Goal: Task Accomplishment & Management: Manage account settings

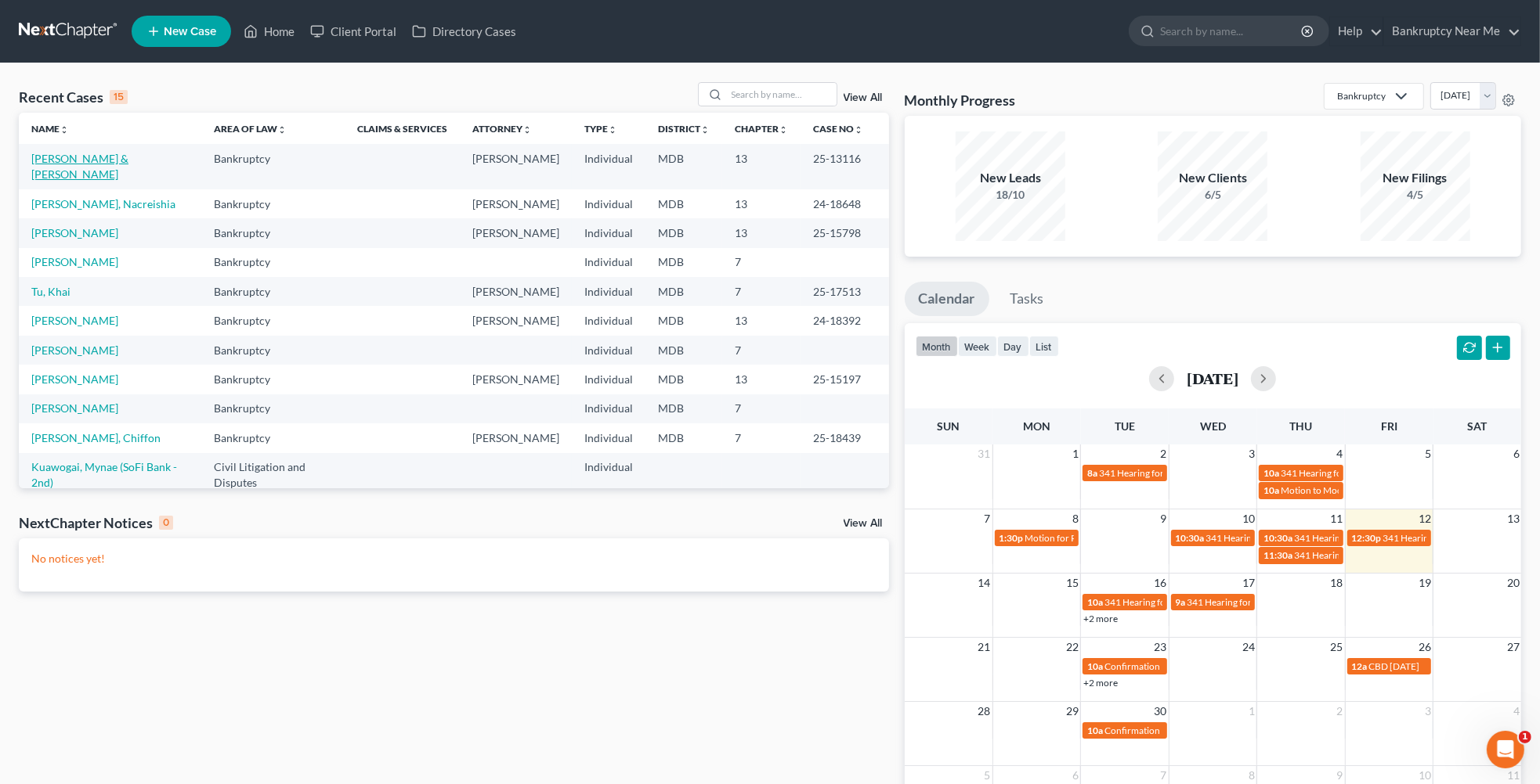
click at [102, 162] on link "[PERSON_NAME] & [PERSON_NAME]" at bounding box center [79, 167] width 97 height 29
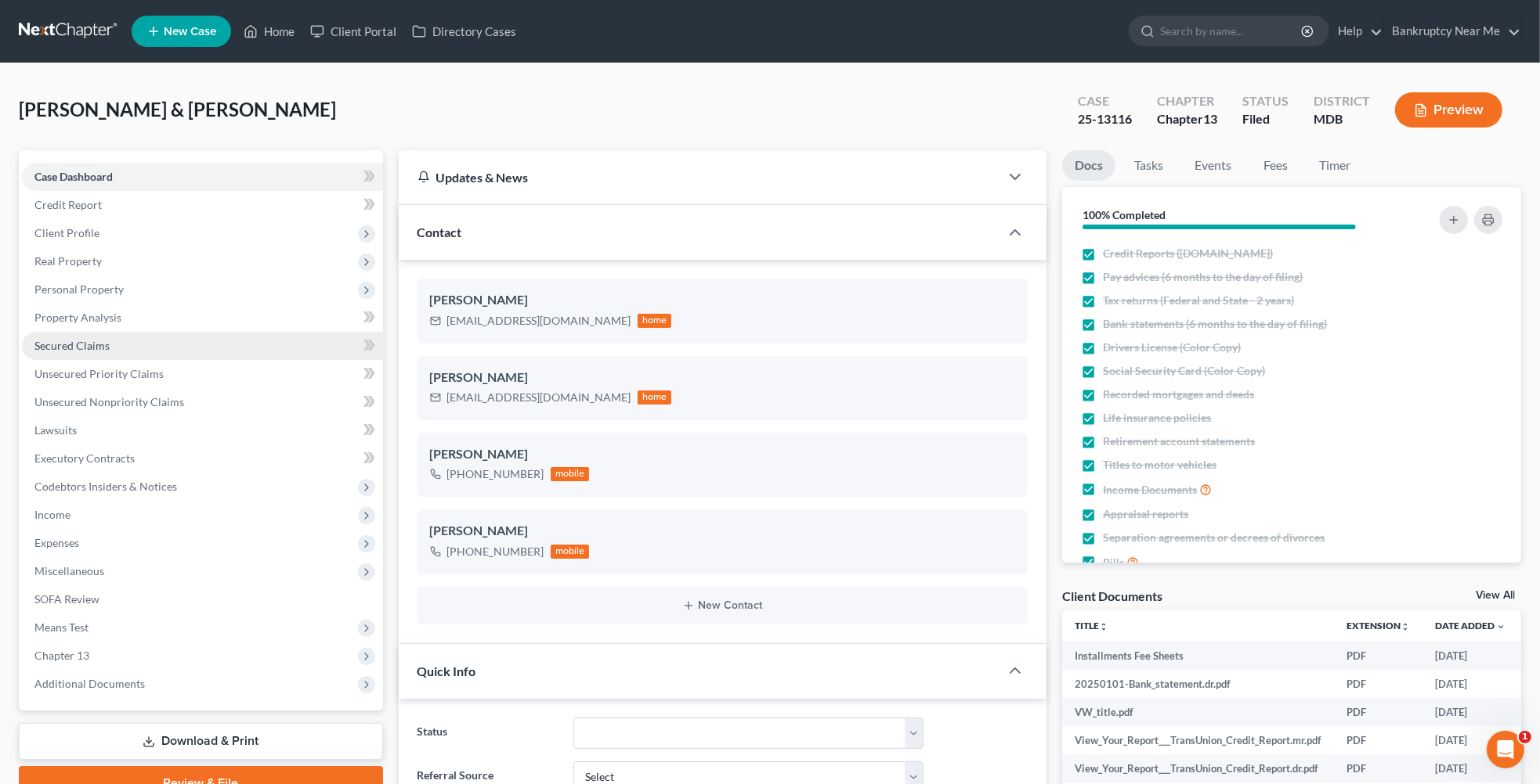
click at [98, 342] on span "Secured Claims" at bounding box center [72, 346] width 75 height 14
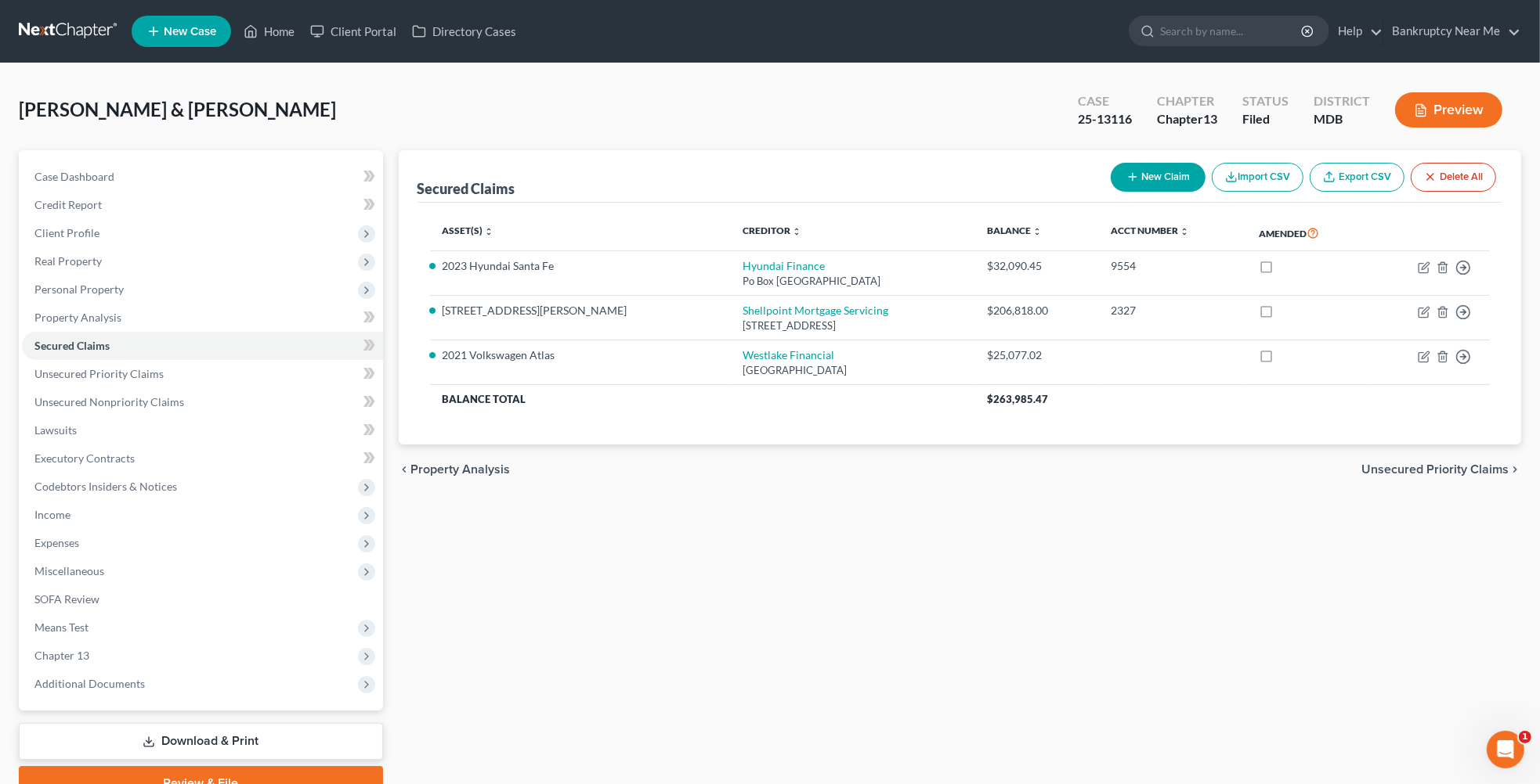
click at [1242, 177] on button "Import CSV" at bounding box center [1257, 177] width 91 height 29
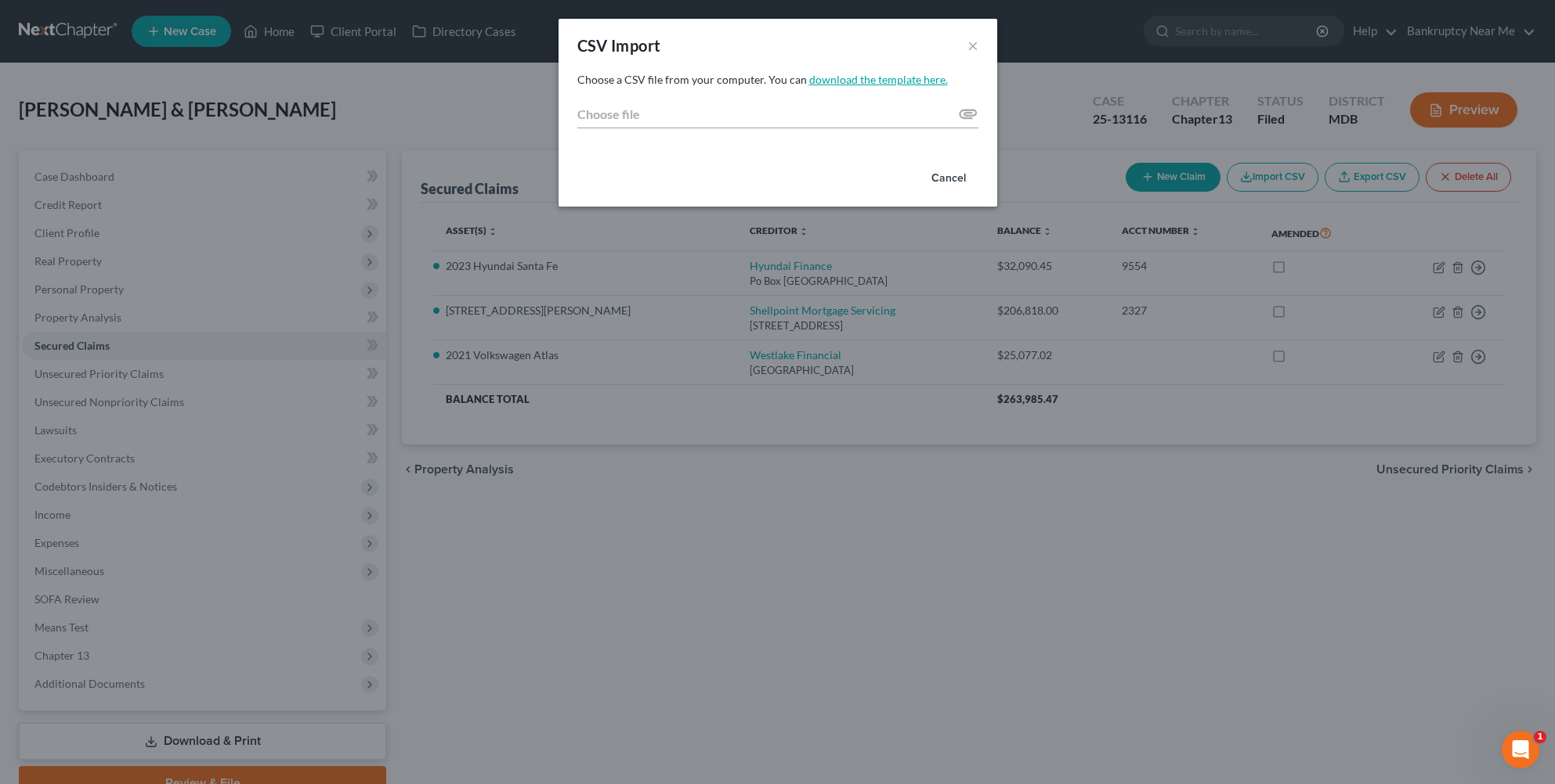
click at [905, 80] on link "download the template here." at bounding box center [878, 79] width 138 height 14
click at [944, 178] on button "Cancel" at bounding box center [948, 178] width 60 height 31
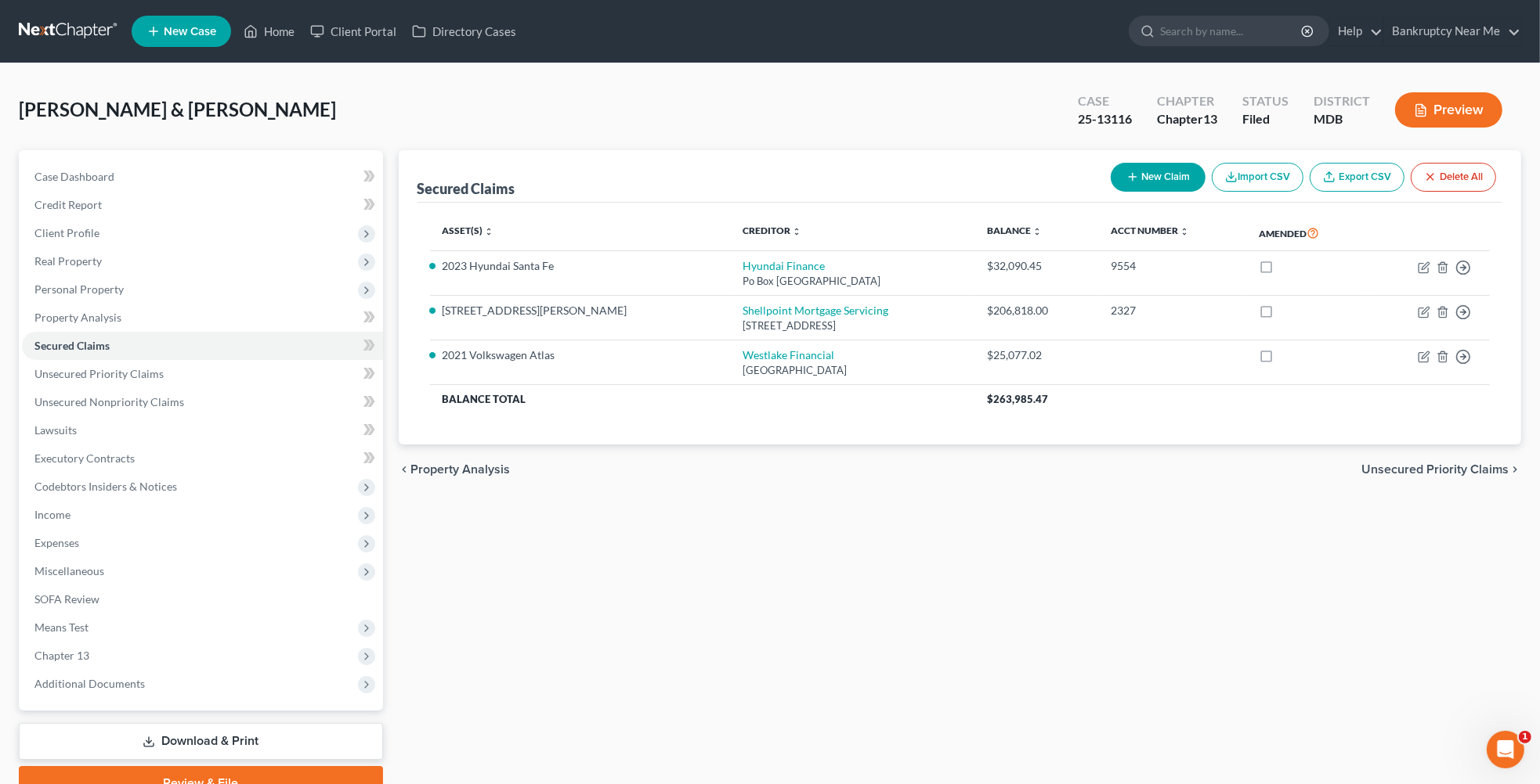
click at [1119, 702] on div "Secured Claims New Claim Import CSV Export CSV Delete All Asset(s) expand_more …" at bounding box center [961, 475] width 1139 height 651
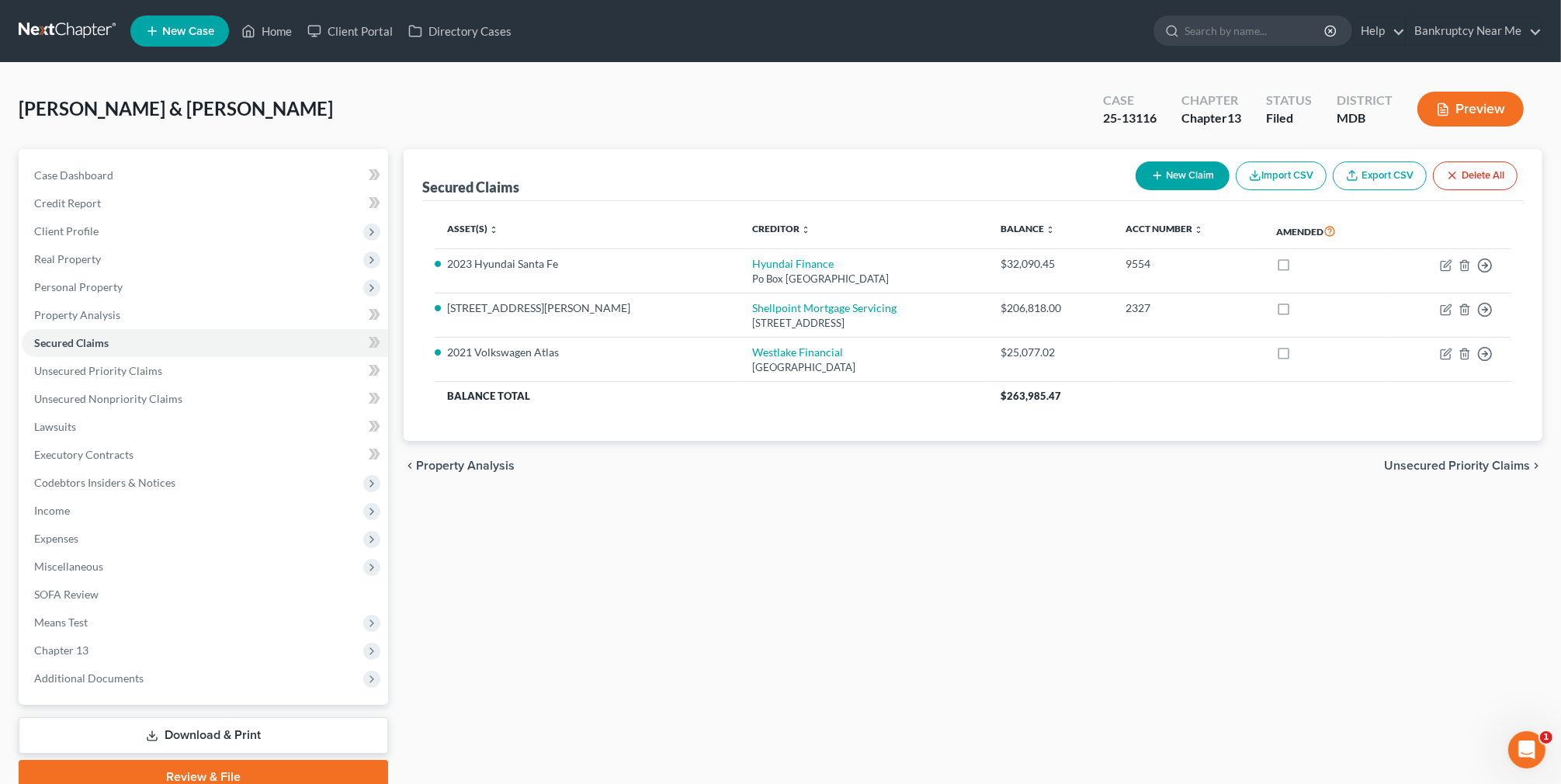
click at [785, 531] on div "Secured Claims New Claim Import CSV Export CSV Delete All Asset(s) expand_more …" at bounding box center [973, 471] width 1155 height 645
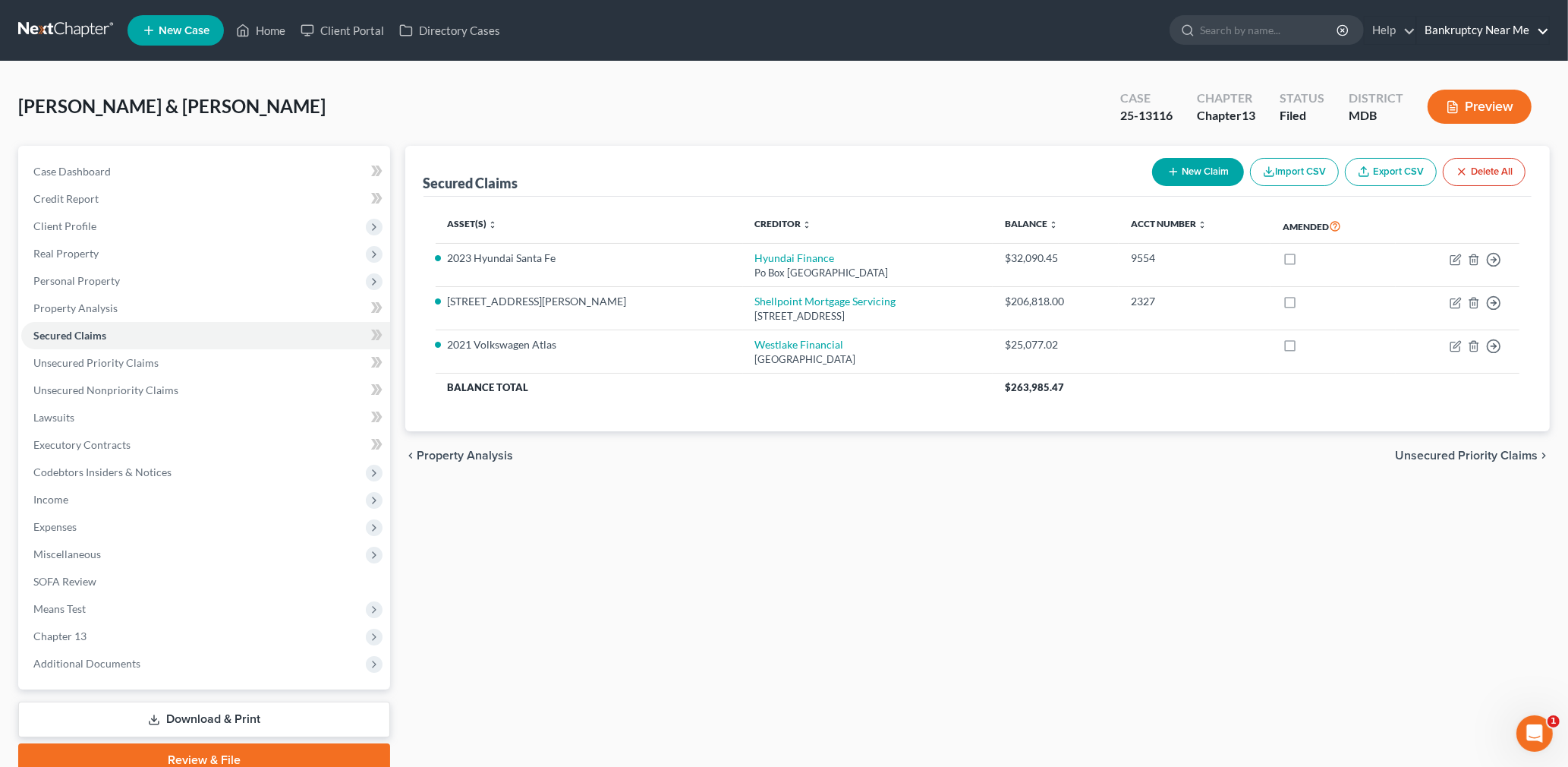
click at [1506, 23] on link "Bankruptcy Near Me" at bounding box center [1482, 30] width 132 height 28
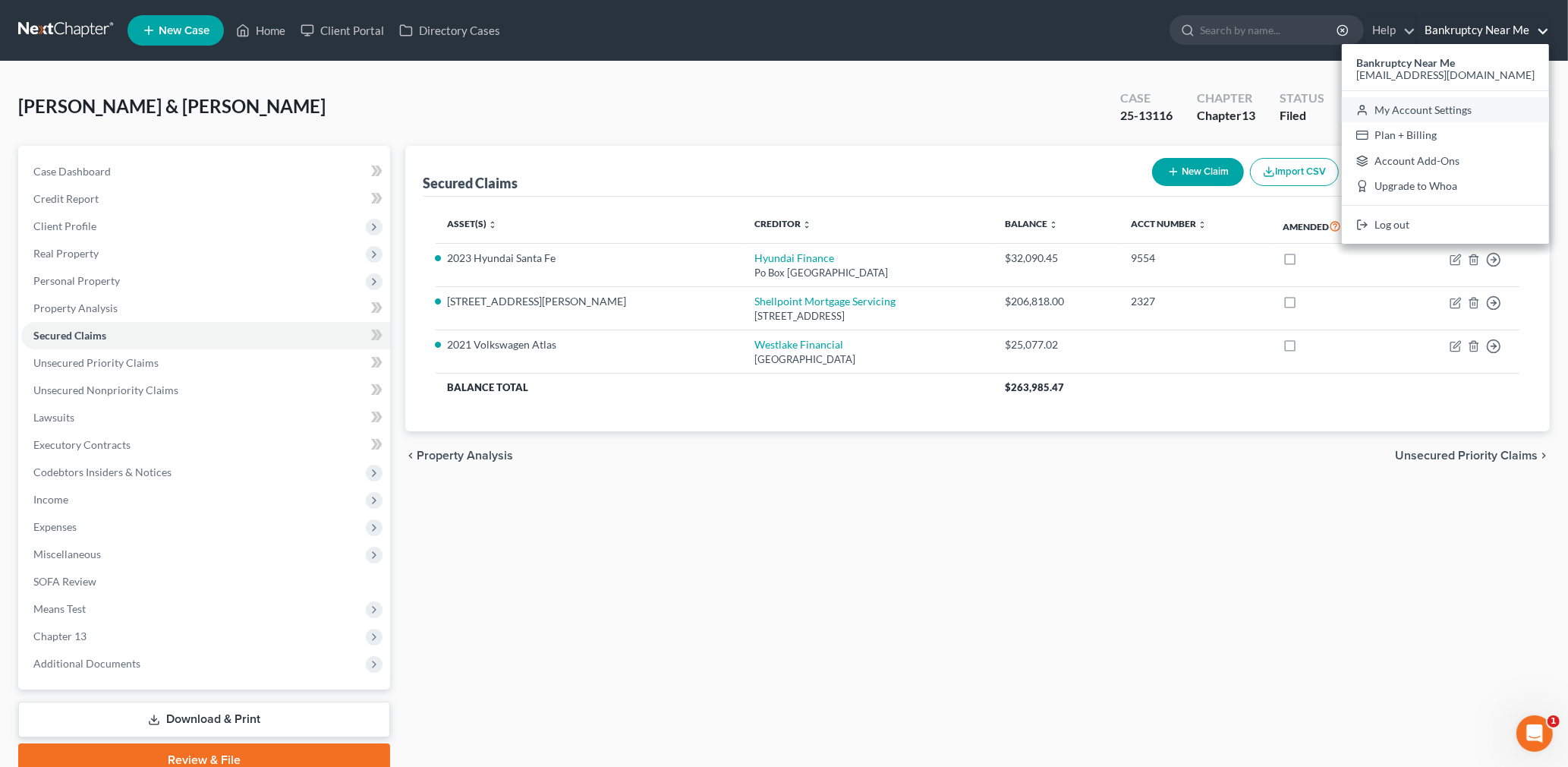
click at [1491, 108] on link "My Account Settings" at bounding box center [1445, 109] width 207 height 26
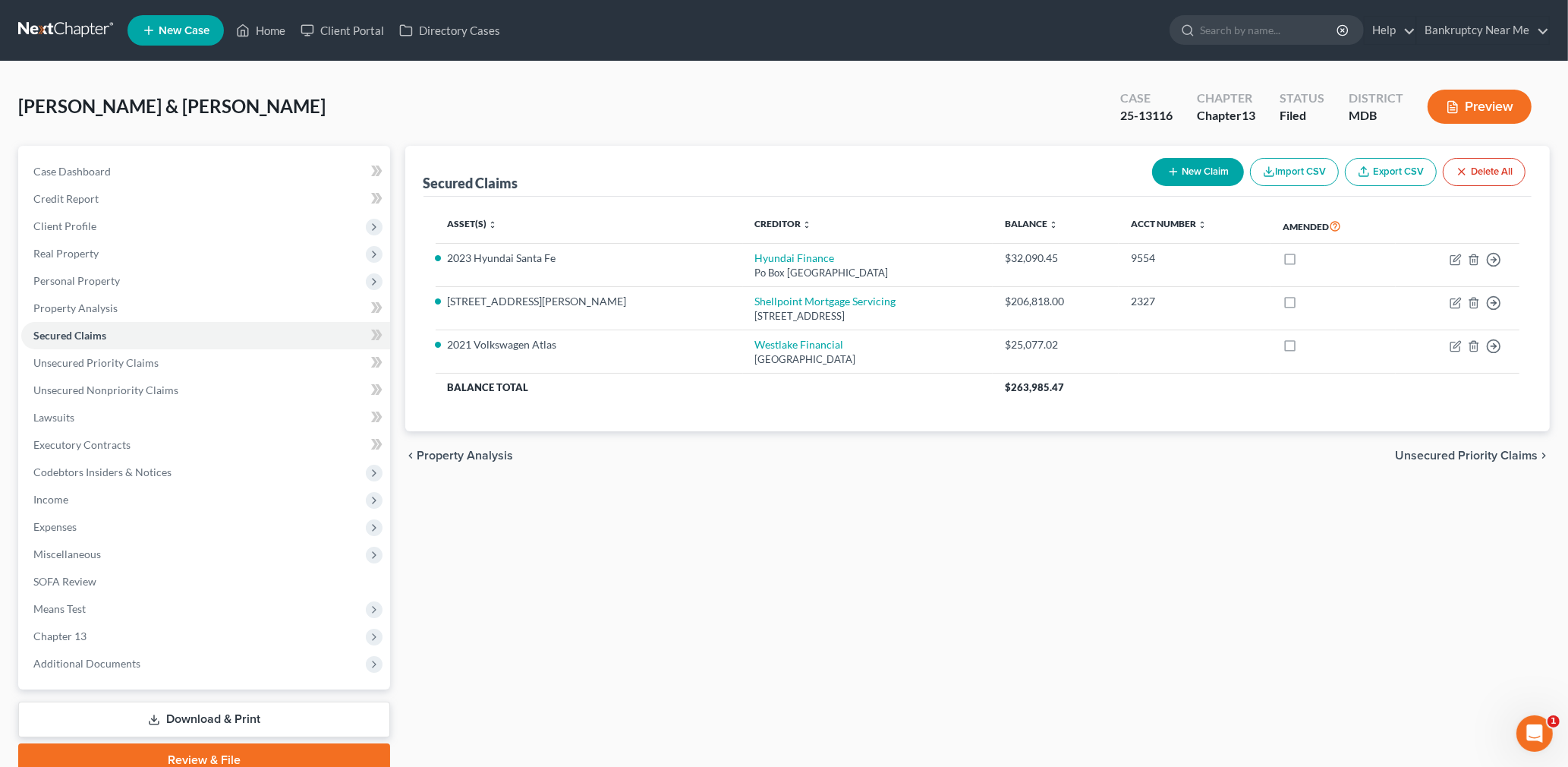
select select "24"
select select "21"
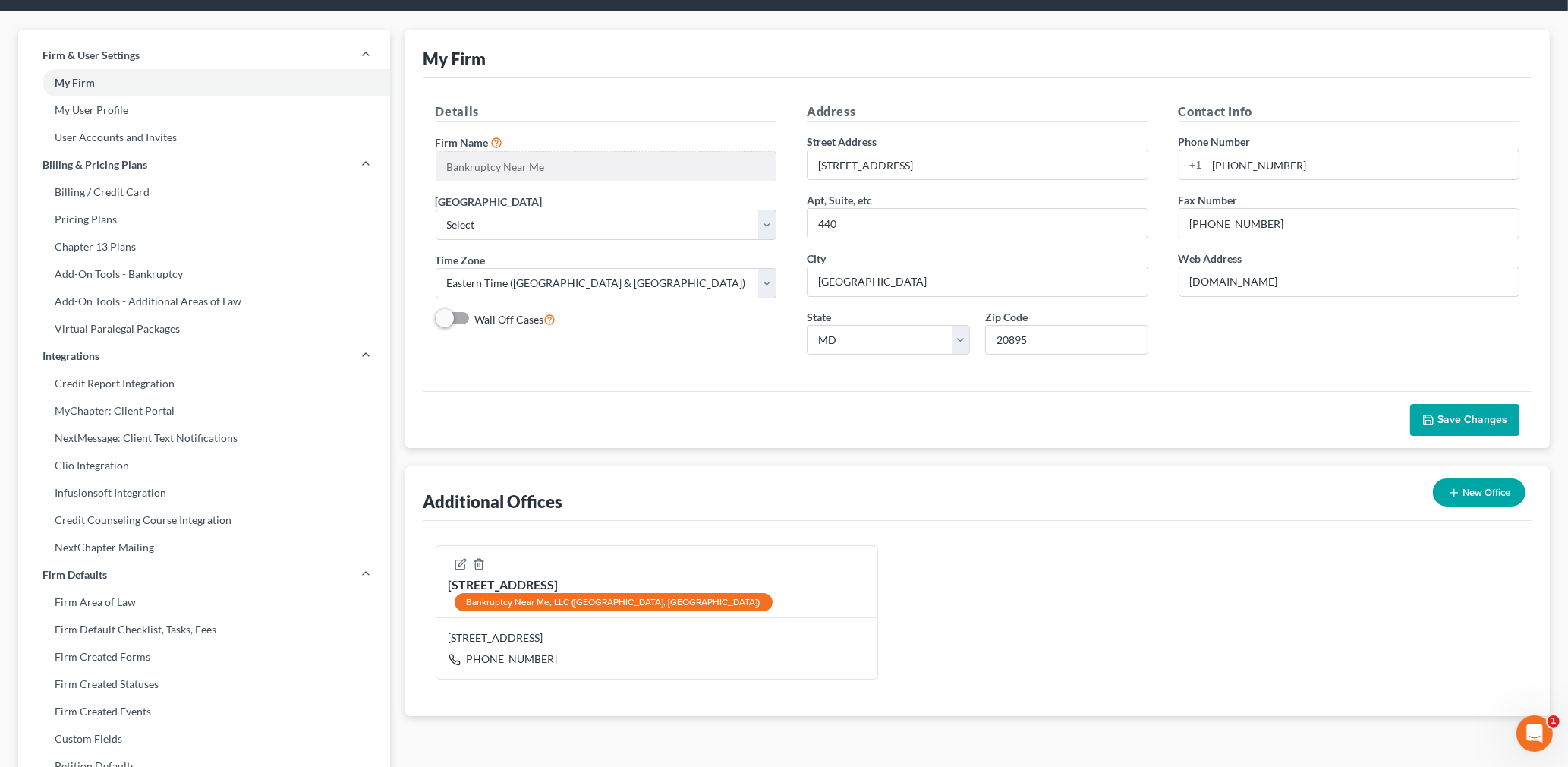
scroll to position [160, 0]
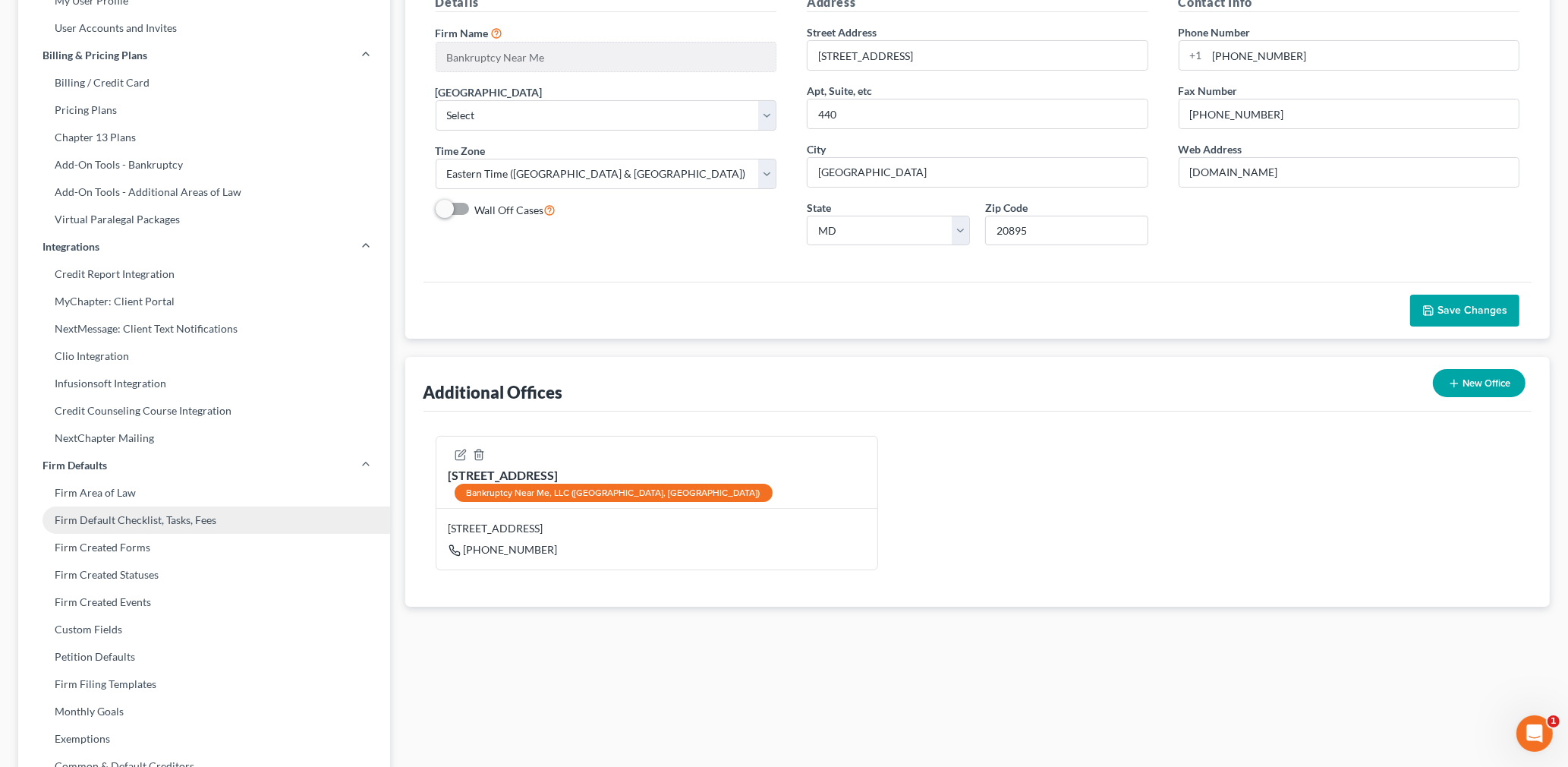
click at [141, 523] on link "Firm Default Checklist, Tasks, Fees" at bounding box center [203, 520] width 372 height 28
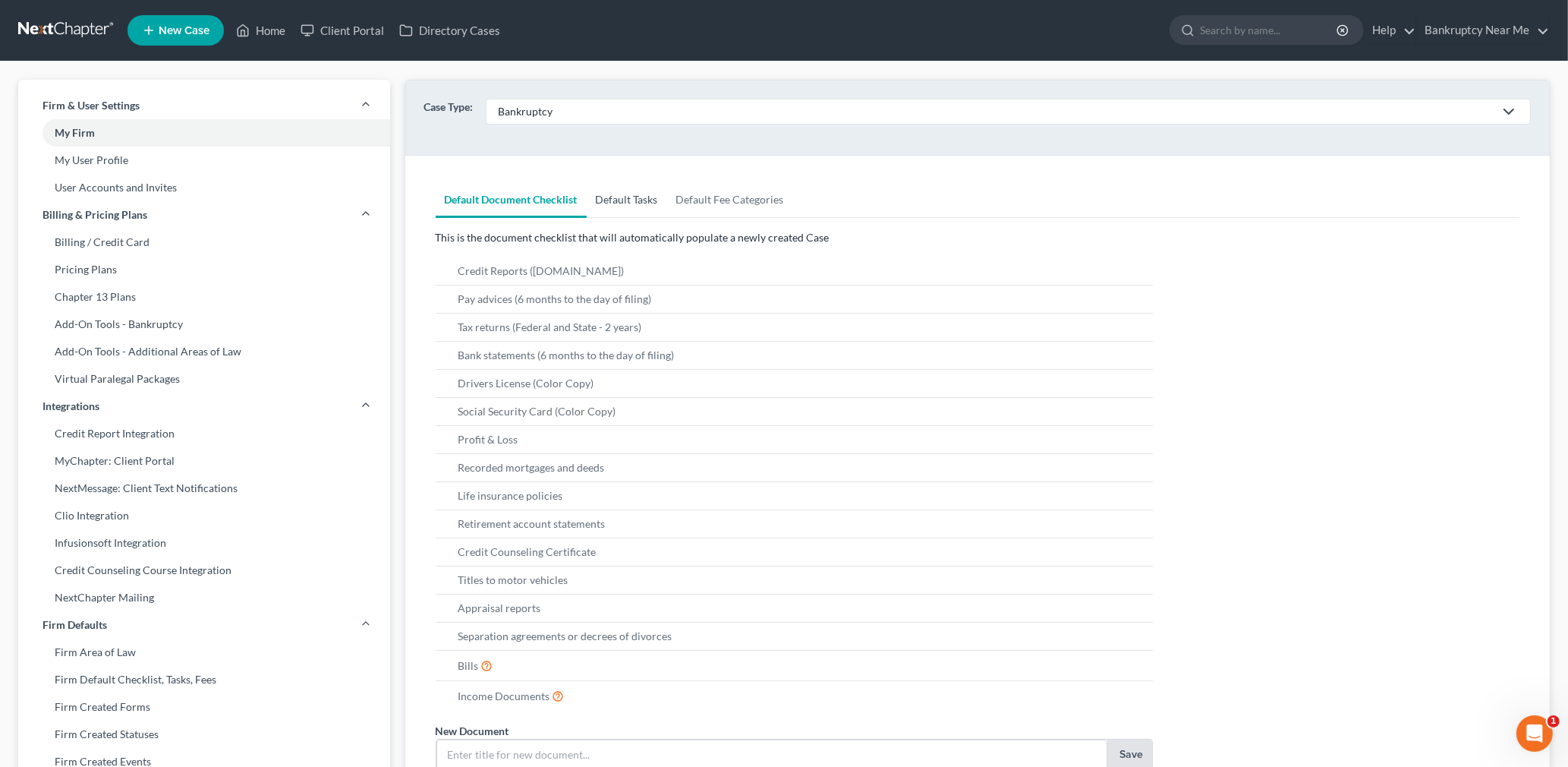
click at [632, 200] on link "Default Tasks" at bounding box center [627, 200] width 81 height 36
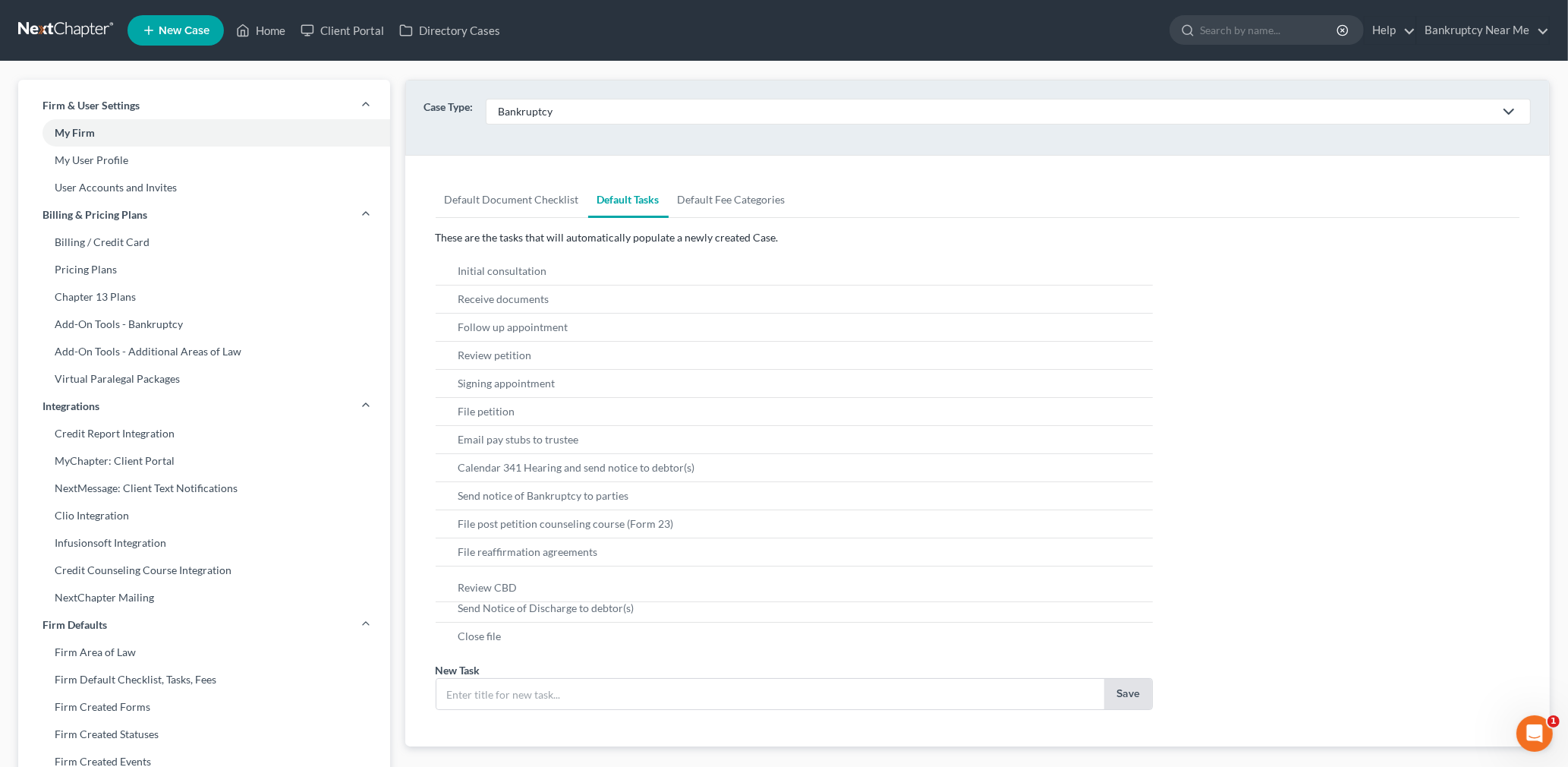
drag, startPoint x: 444, startPoint y: 518, endPoint x: 446, endPoint y: 572, distance: 54.0
click at [446, 576] on ul "Review CBD Initial consultation Receive documents Follow up appointment Review …" at bounding box center [795, 453] width 718 height 393
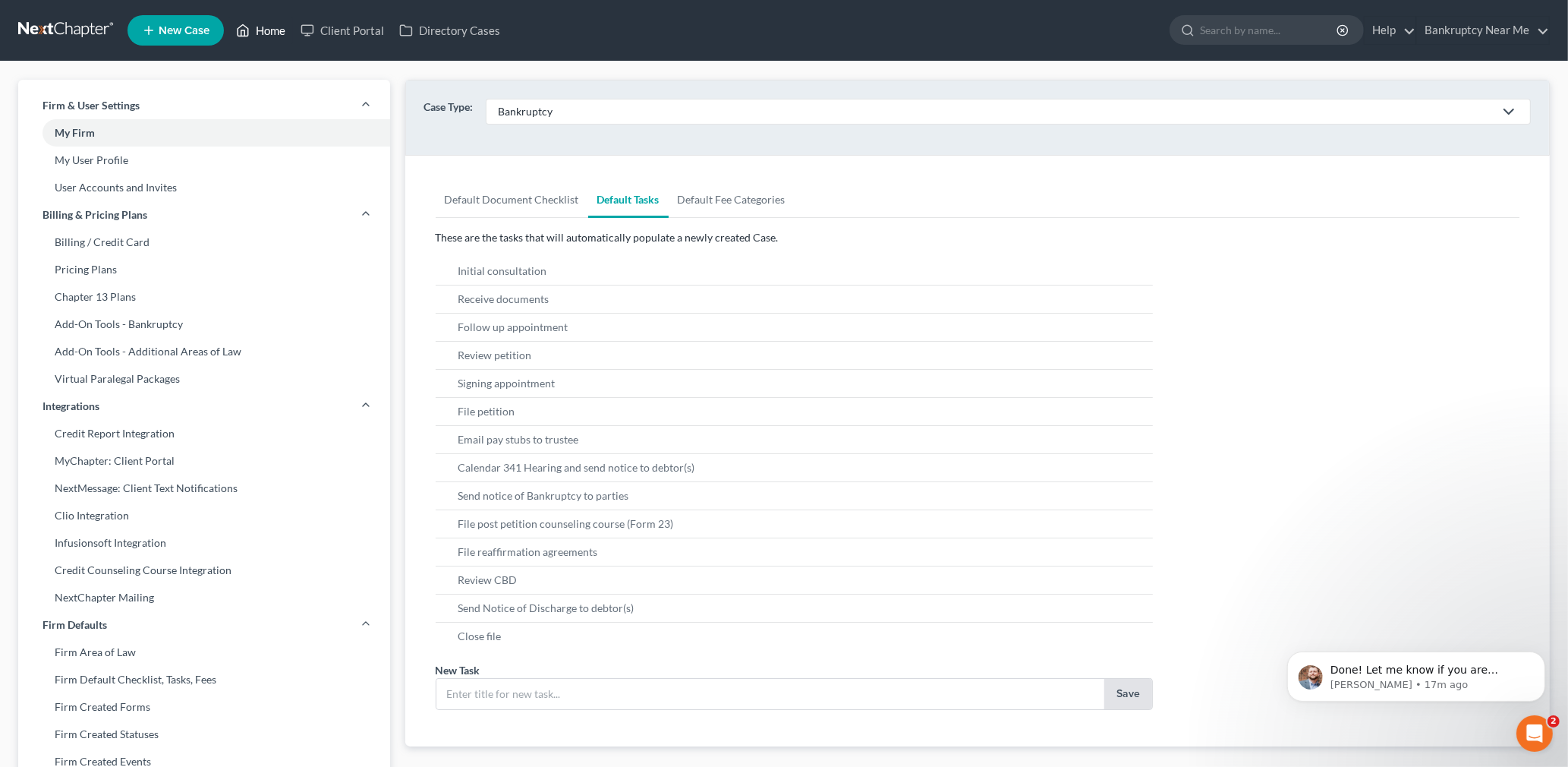
click at [277, 32] on link "Home" at bounding box center [260, 30] width 65 height 28
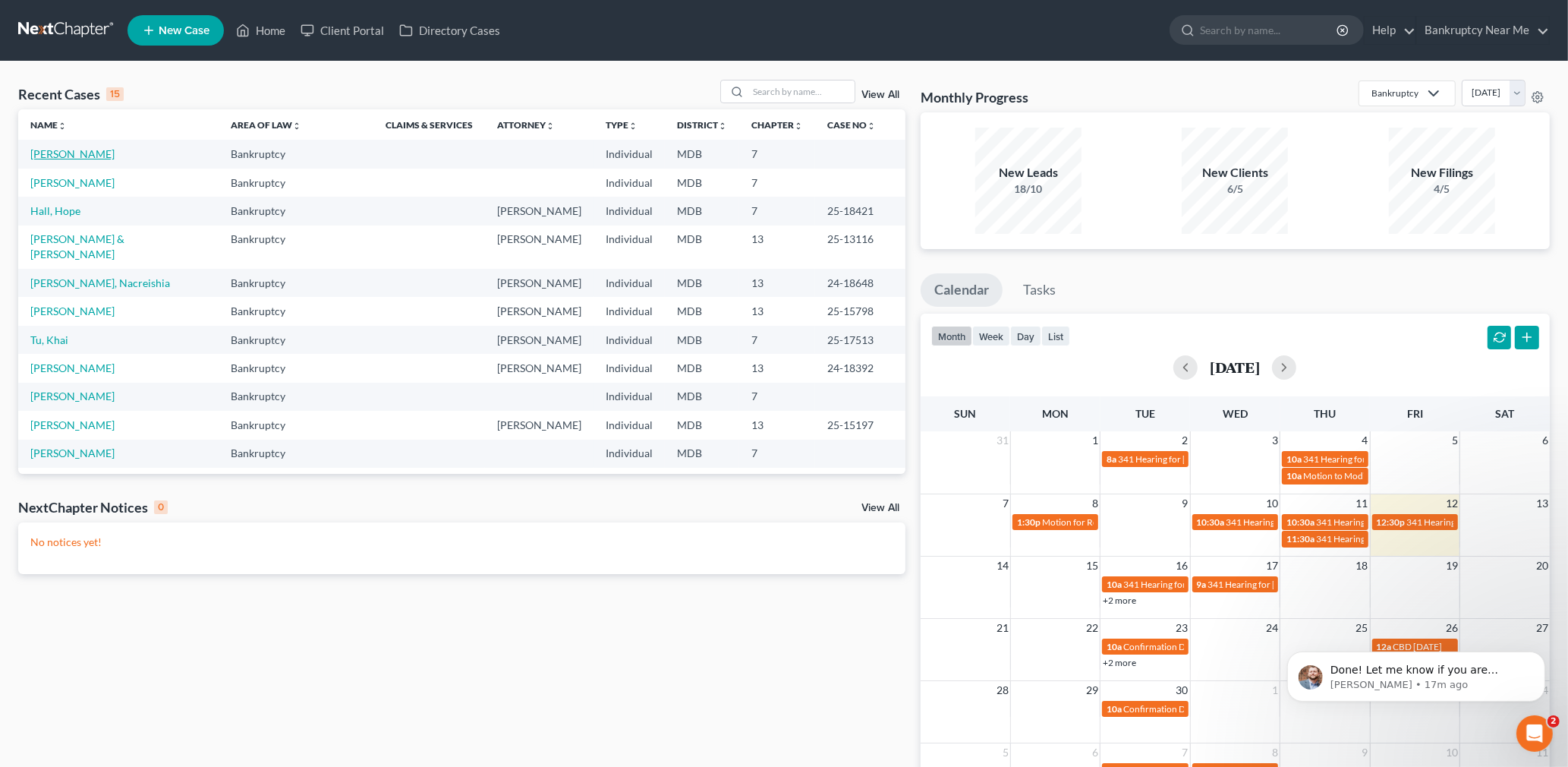
click at [48, 153] on link "[PERSON_NAME]" at bounding box center [72, 154] width 85 height 13
select select "4"
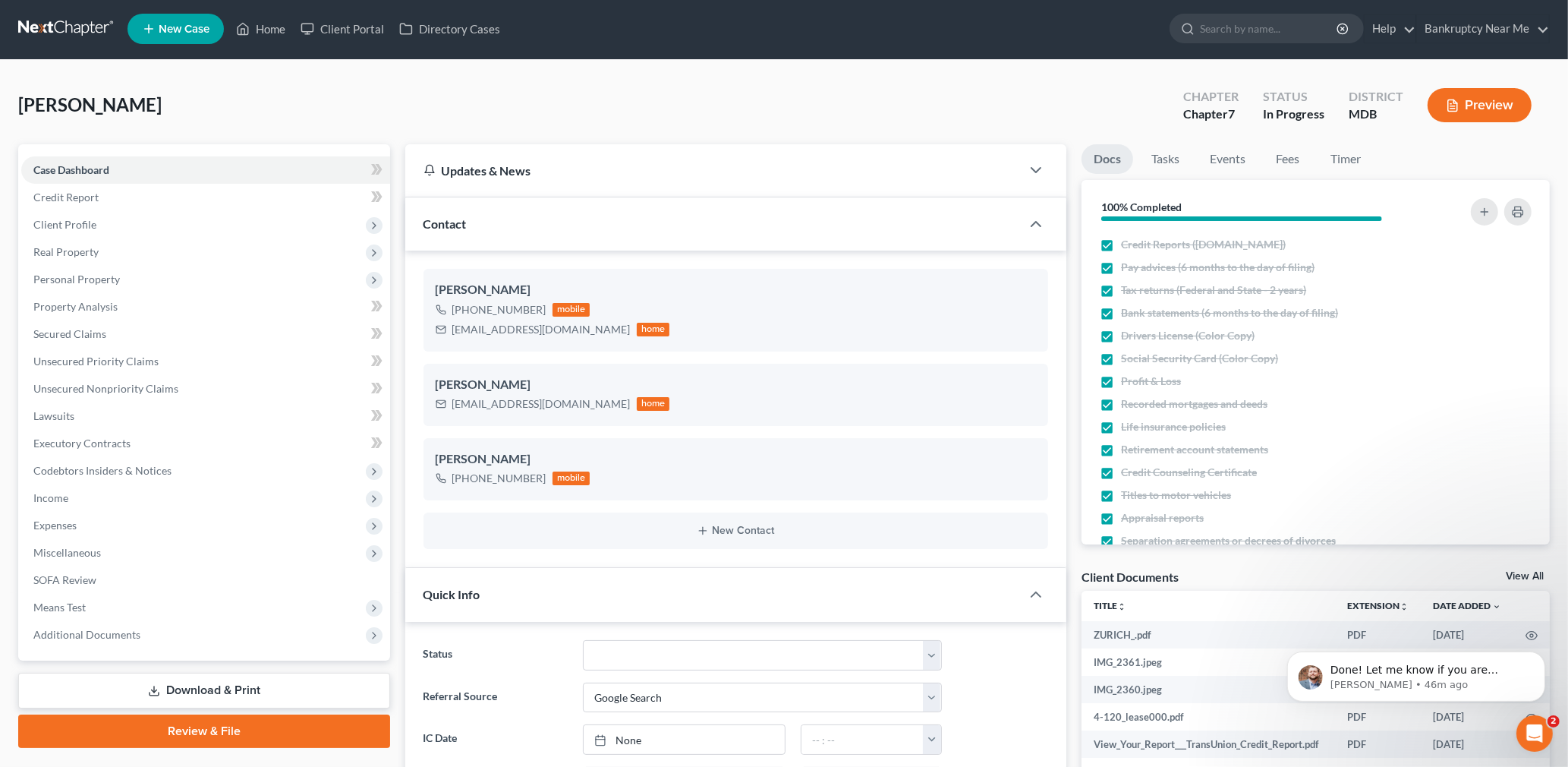
scroll to position [4, 0]
